Goal: Transaction & Acquisition: Purchase product/service

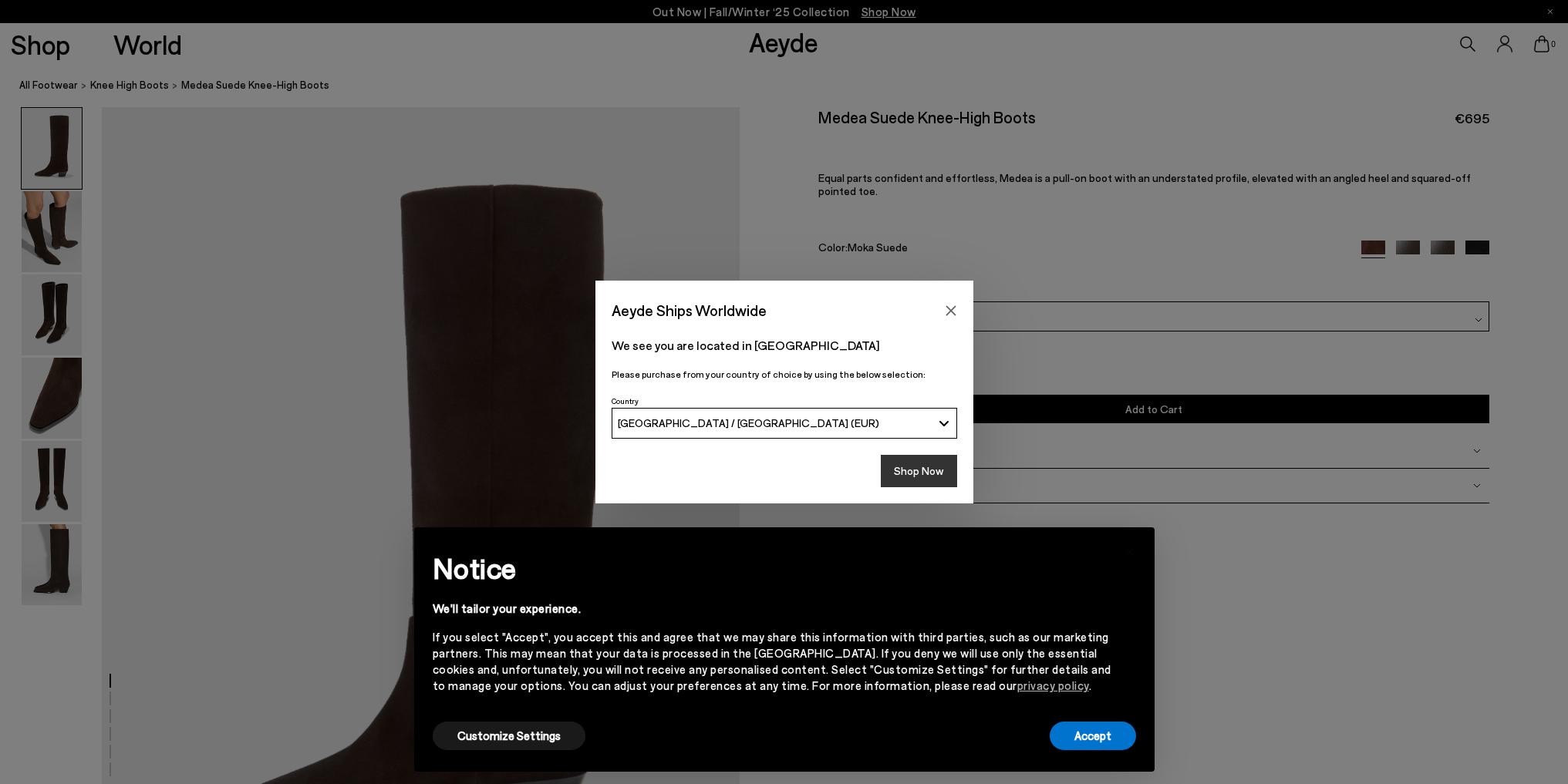
click at [933, 471] on button "Shop Now" at bounding box center [919, 471] width 77 height 32
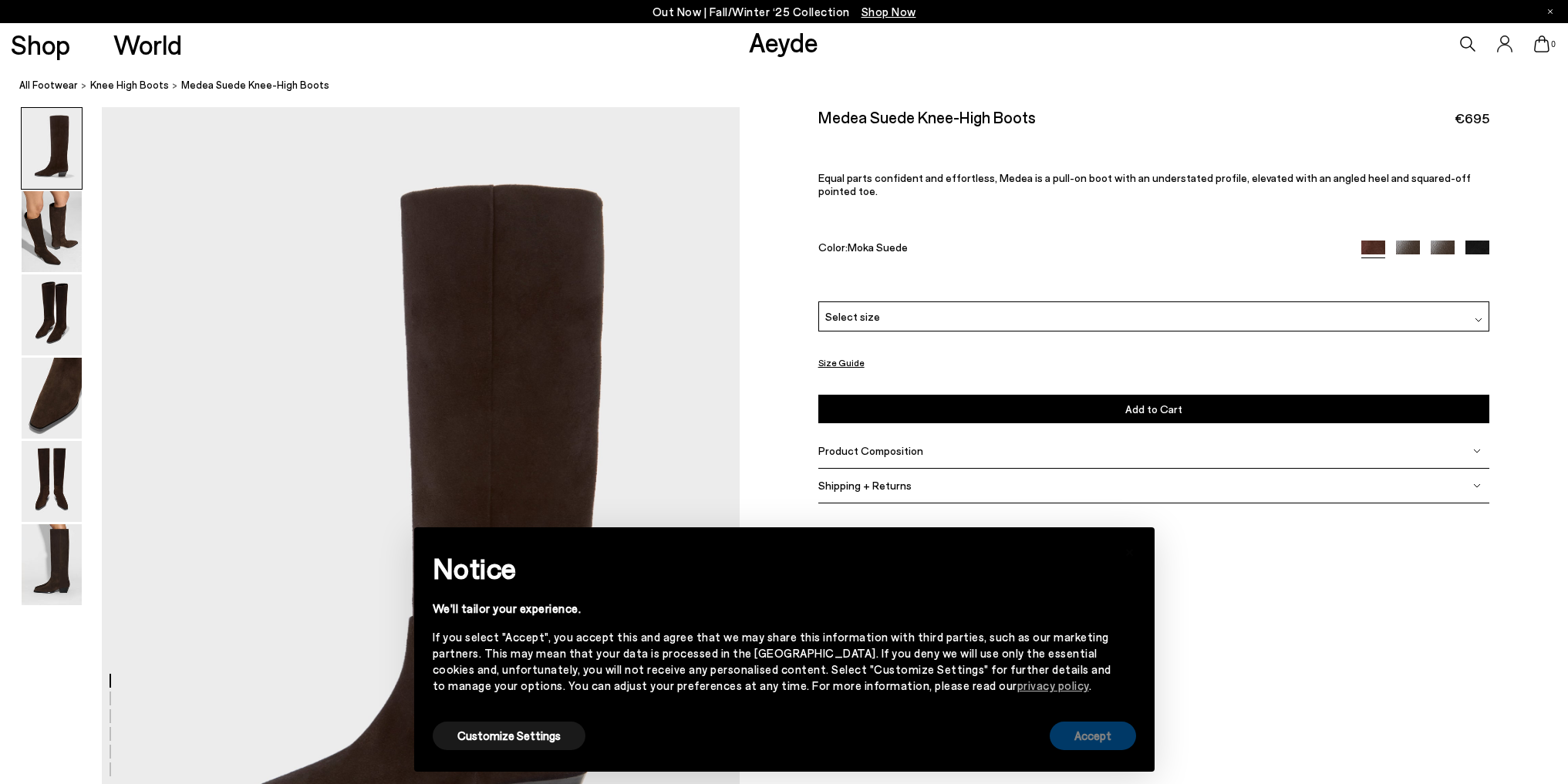
click at [1102, 727] on button "Accept" at bounding box center [1093, 735] width 87 height 29
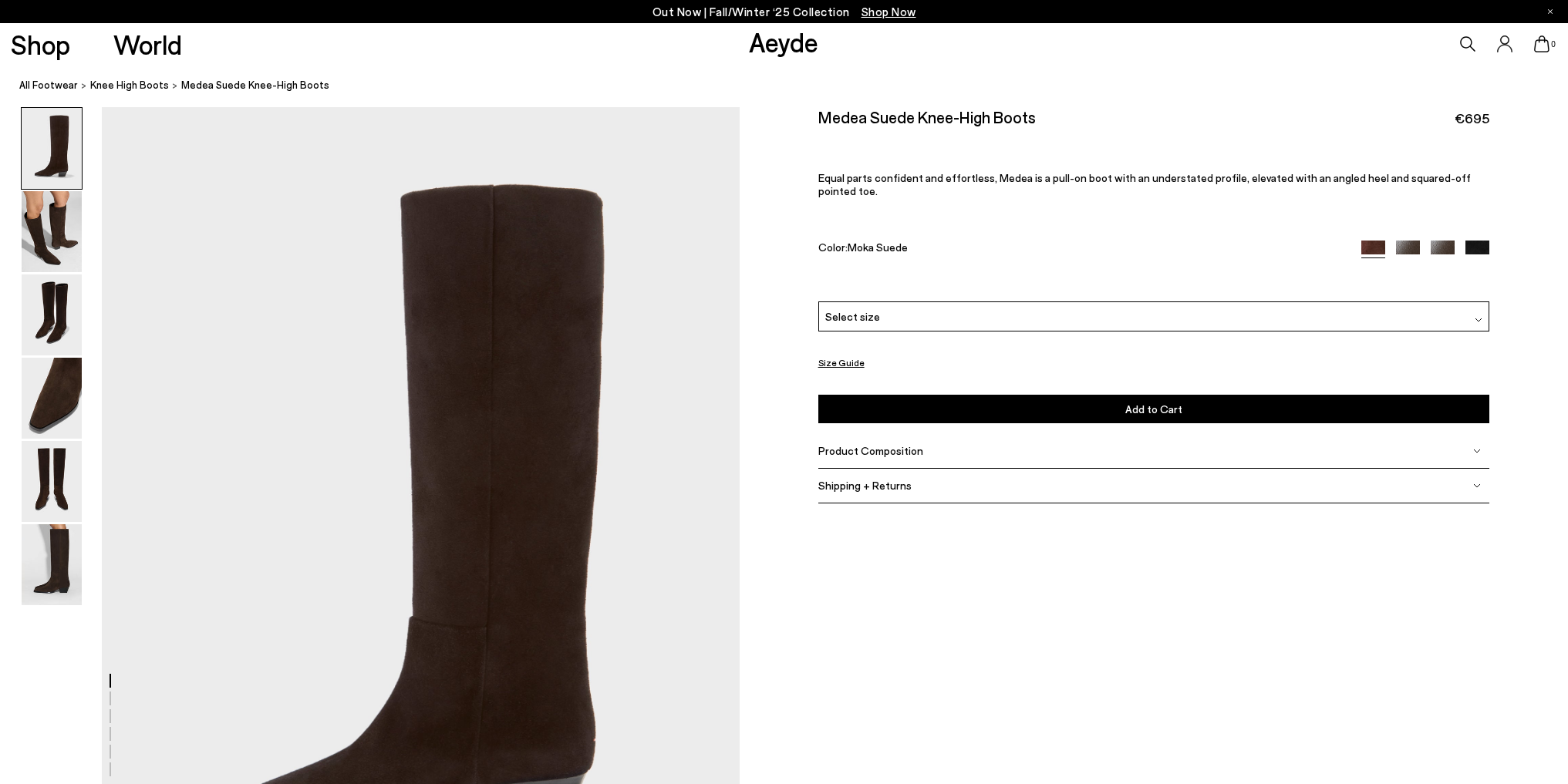
click at [970, 450] on div "Product Composition" at bounding box center [1154, 451] width 672 height 35
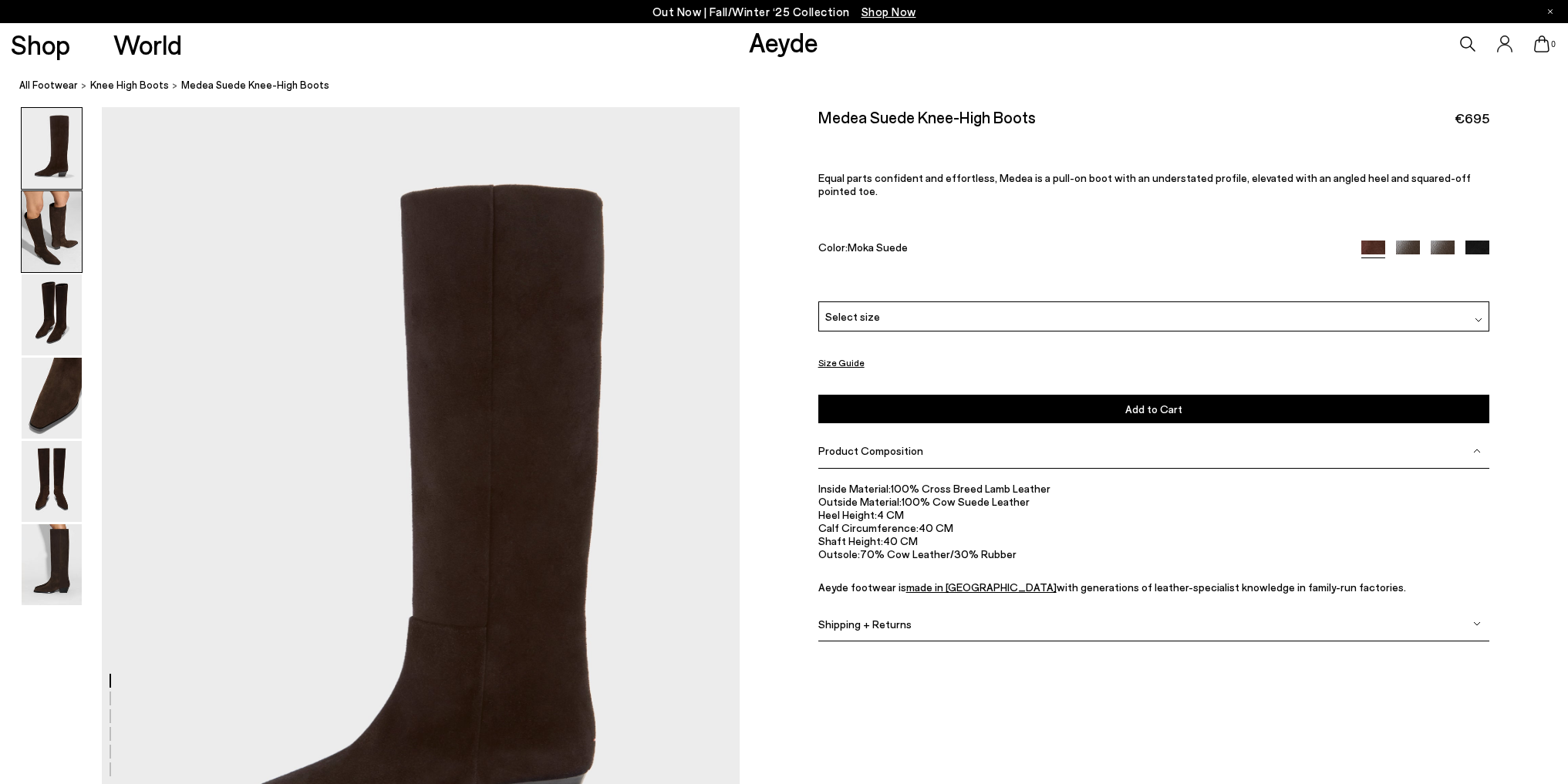
click at [56, 234] on img at bounding box center [51, 232] width 60 height 81
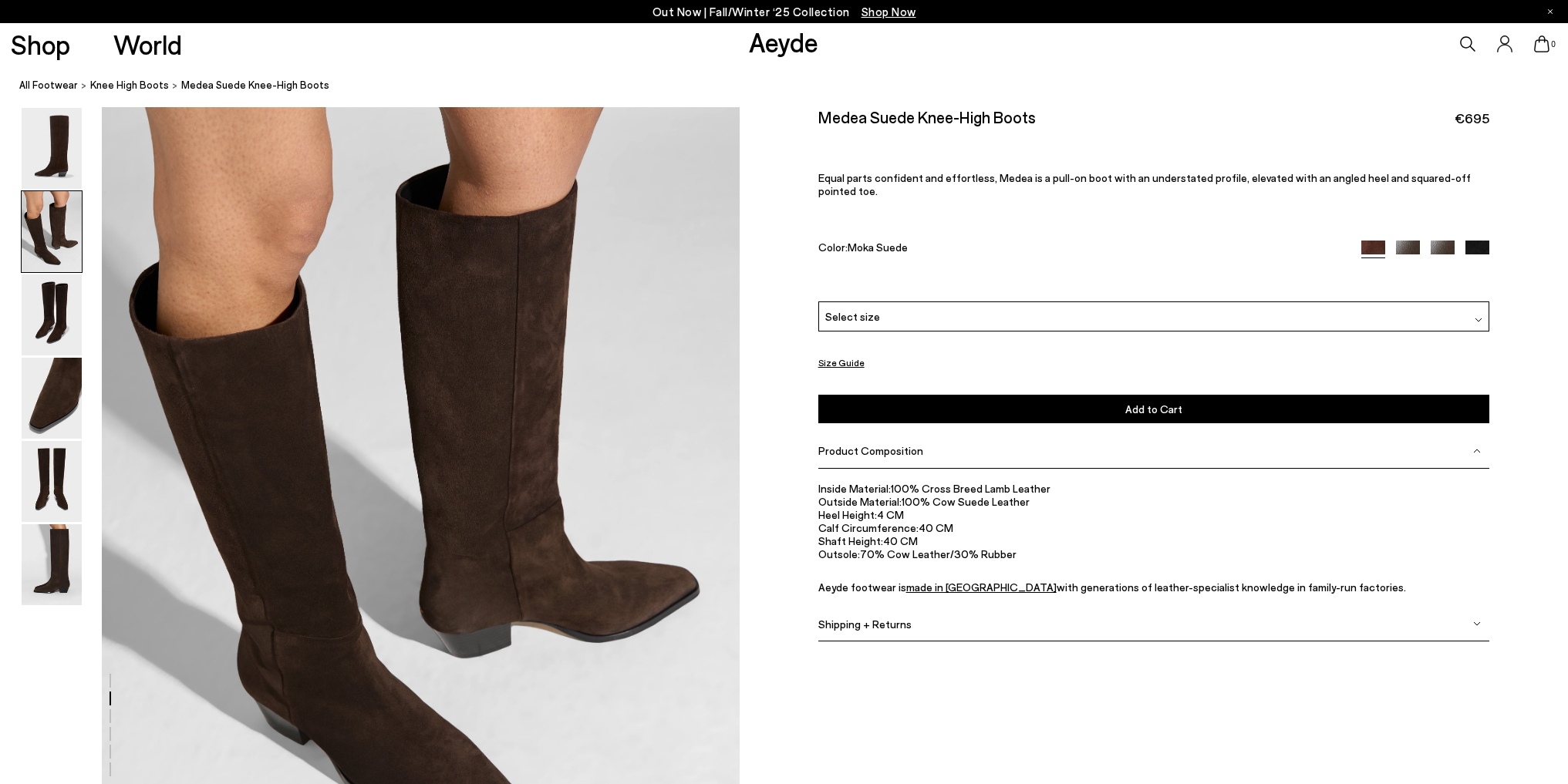
scroll to position [1008, 0]
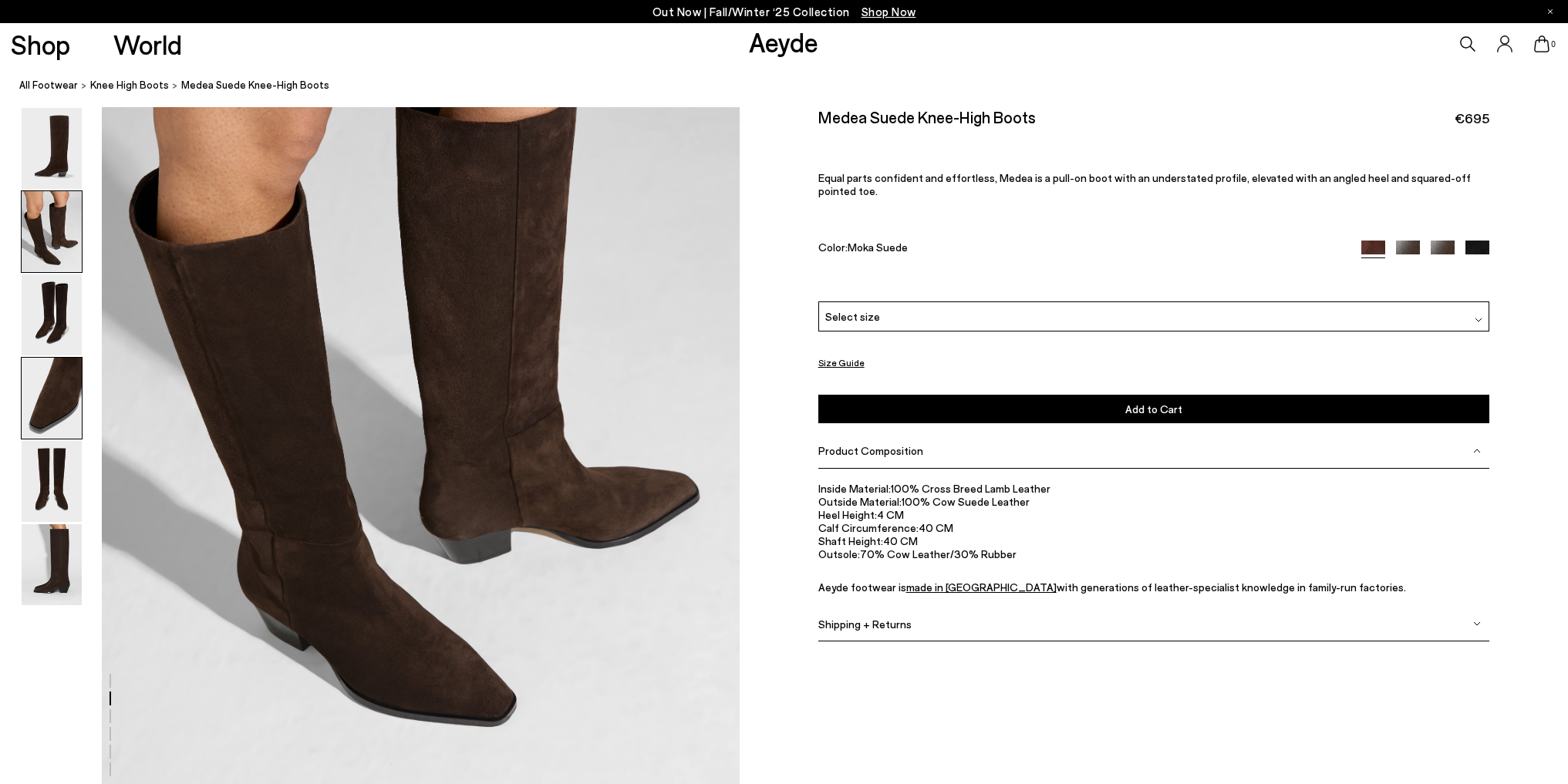
click at [77, 400] on img at bounding box center [51, 398] width 60 height 81
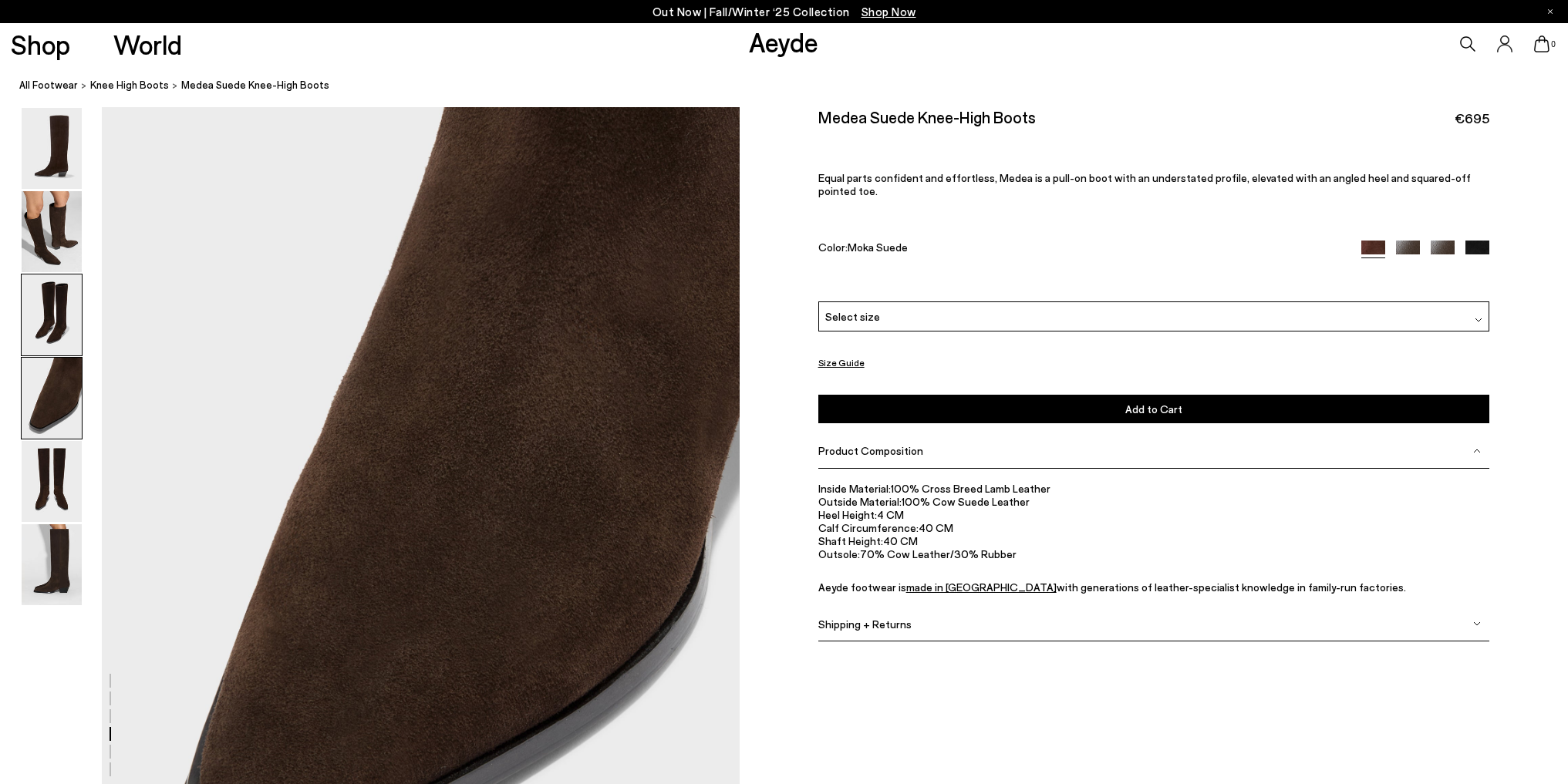
click at [63, 327] on img at bounding box center [51, 315] width 60 height 81
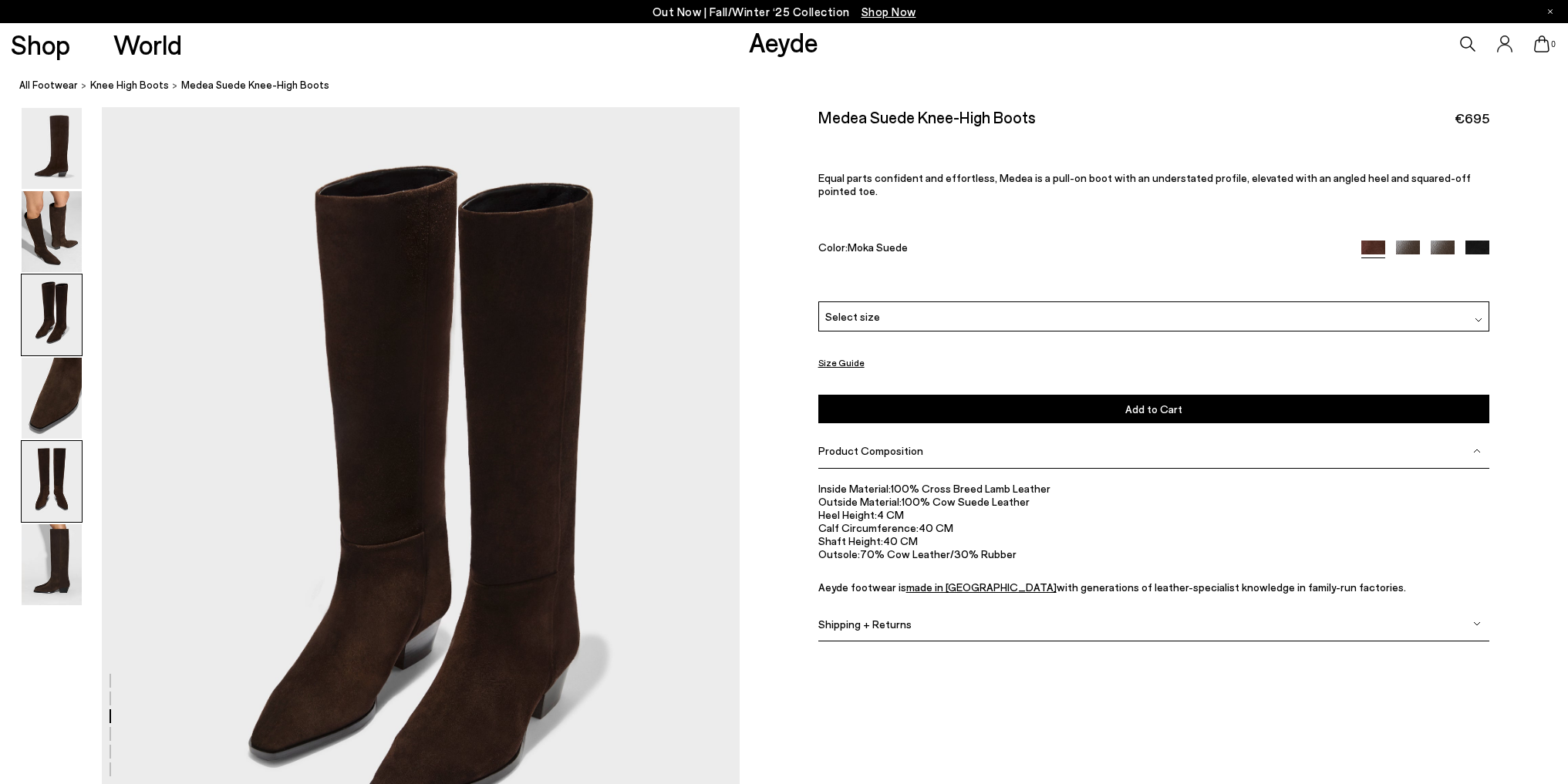
click at [54, 519] on img at bounding box center [51, 482] width 60 height 81
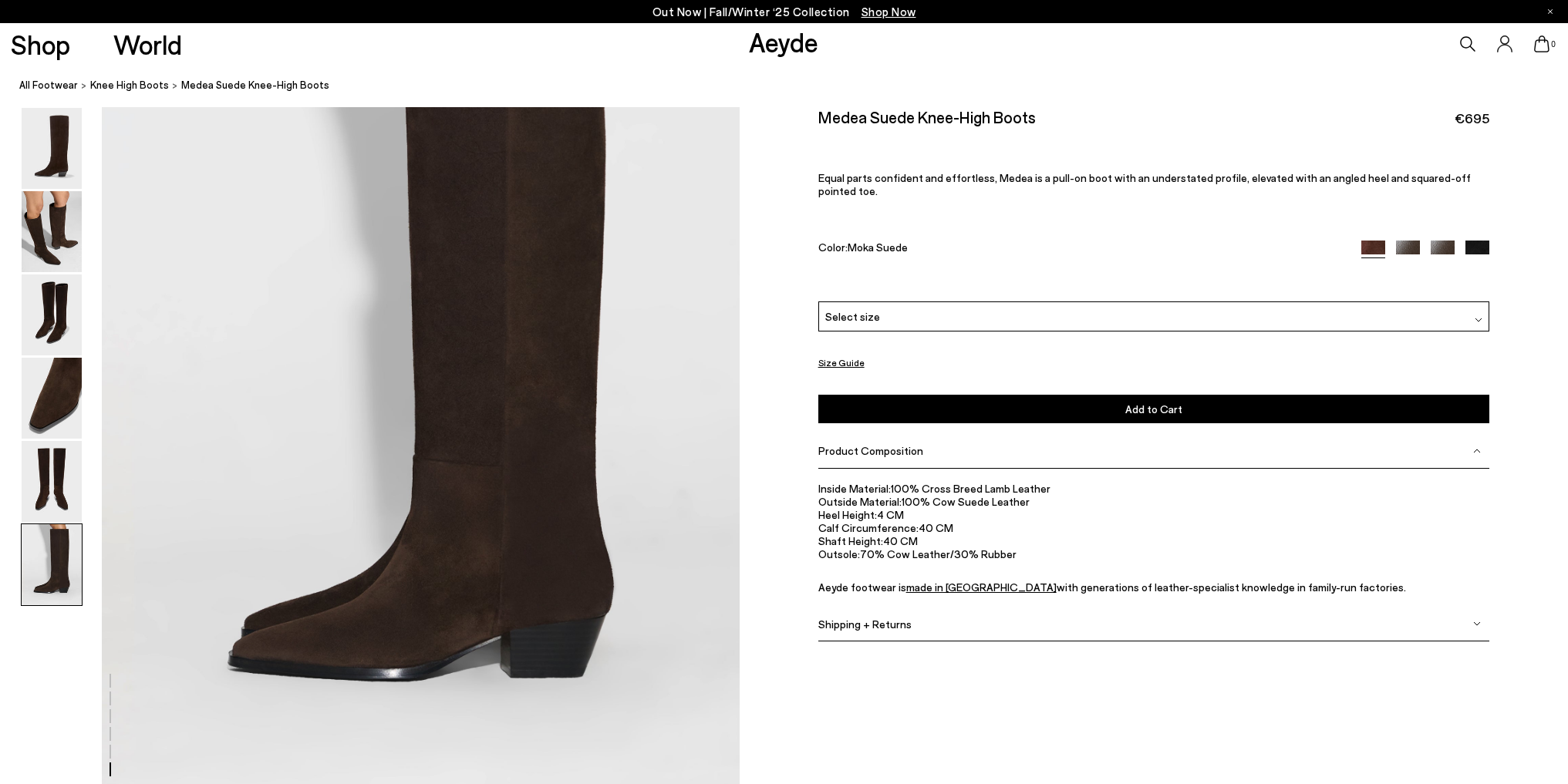
scroll to position [4413, 0]
